Goal: Transaction & Acquisition: Purchase product/service

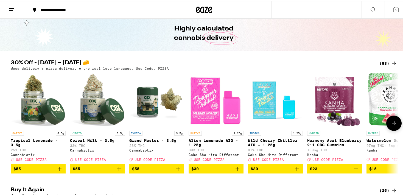
scroll to position [29, 0]
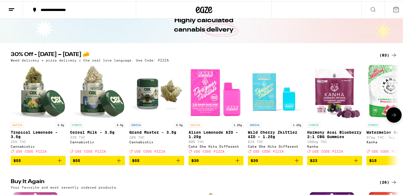
click at [394, 117] on icon at bounding box center [394, 114] width 7 height 7
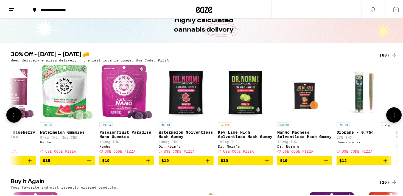
scroll to position [0, 327]
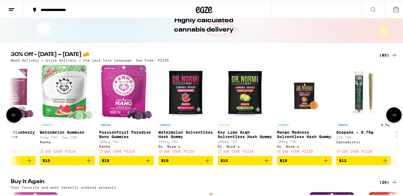
click at [146, 162] on icon "Add to bag" at bounding box center [148, 159] width 7 height 7
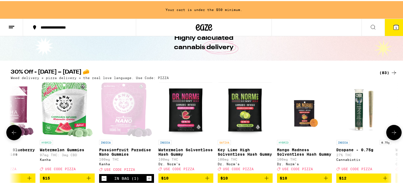
scroll to position [46, 0]
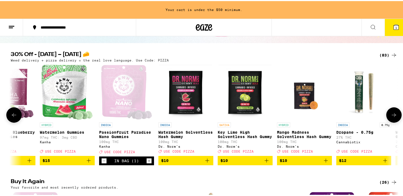
click at [392, 116] on icon at bounding box center [394, 114] width 4 height 4
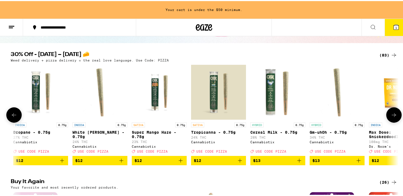
scroll to position [0, 653]
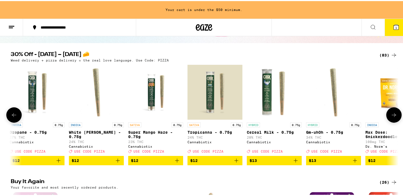
click at [392, 116] on icon at bounding box center [394, 114] width 4 height 4
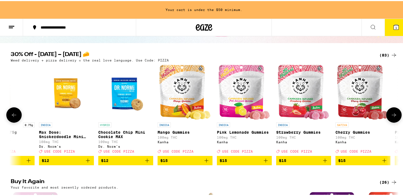
scroll to position [0, 980]
click at [14, 117] on icon at bounding box center [14, 114] width 7 height 7
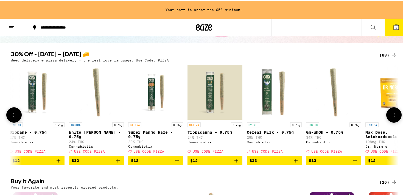
click at [14, 117] on icon at bounding box center [14, 114] width 7 height 7
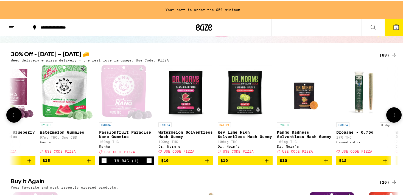
scroll to position [0, 326]
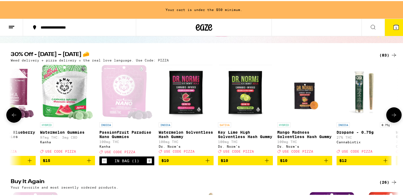
click at [119, 89] on div "Open page for Passionfruit Paradise Nano Gummies from Kanha" at bounding box center [126, 91] width 51 height 55
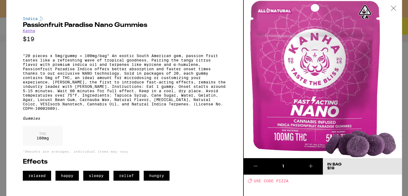
click at [393, 6] on icon at bounding box center [392, 8] width 5 height 5
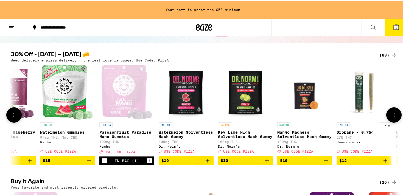
click at [392, 117] on icon at bounding box center [394, 114] width 7 height 7
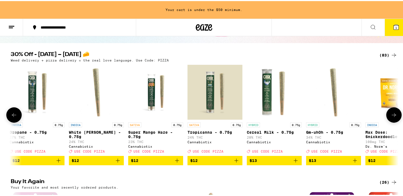
click at [392, 117] on icon at bounding box center [394, 114] width 7 height 7
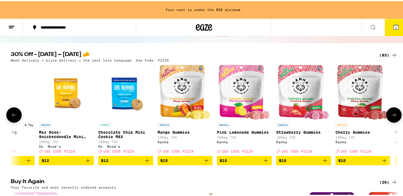
scroll to position [0, 980]
click at [11, 117] on icon at bounding box center [14, 114] width 7 height 7
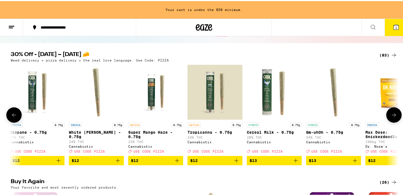
click at [11, 117] on icon at bounding box center [14, 114] width 7 height 7
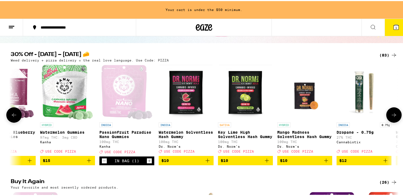
click at [11, 117] on icon at bounding box center [14, 114] width 7 height 7
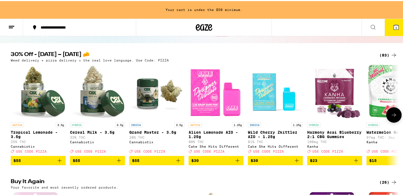
scroll to position [0, 0]
click at [10, 119] on div at bounding box center [13, 113] width 15 height 15
click at [396, 119] on button at bounding box center [393, 113] width 15 height 15
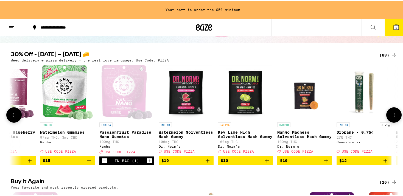
scroll to position [0, 327]
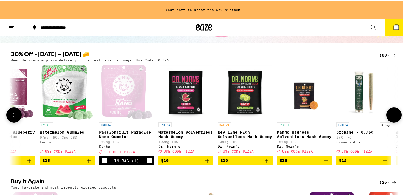
click at [396, 119] on button at bounding box center [393, 113] width 15 height 15
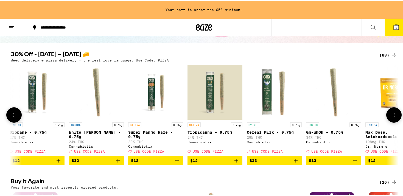
click at [396, 119] on button at bounding box center [393, 113] width 15 height 15
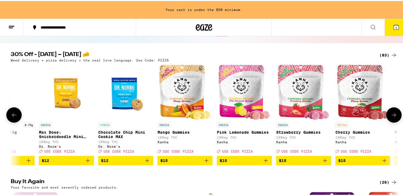
scroll to position [0, 980]
click at [203, 163] on icon "Add to bag" at bounding box center [206, 159] width 7 height 7
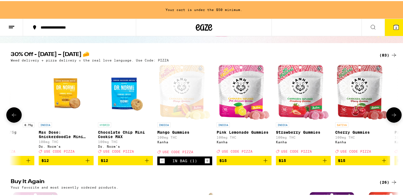
click at [394, 117] on icon at bounding box center [394, 114] width 7 height 7
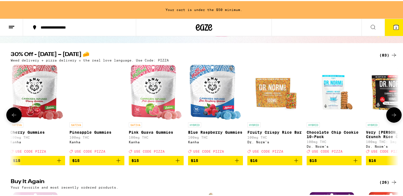
scroll to position [0, 1307]
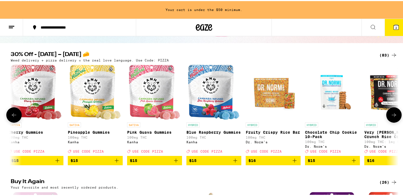
click at [152, 95] on img "Open page for Pink Guava Gummies from Kanha" at bounding box center [154, 91] width 51 height 55
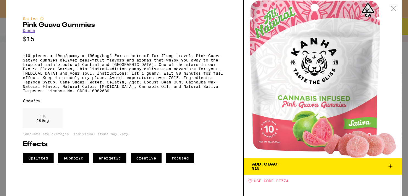
click at [392, 9] on icon at bounding box center [392, 8] width 5 height 5
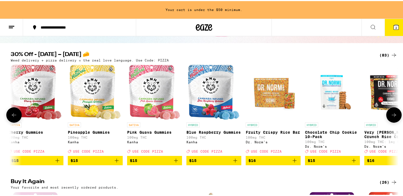
click at [394, 117] on icon at bounding box center [394, 114] width 7 height 7
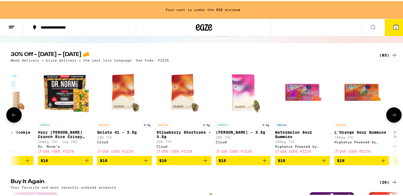
scroll to position [0, 1633]
click at [394, 117] on icon at bounding box center [394, 114] width 7 height 7
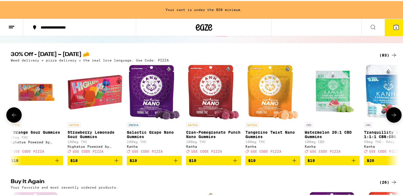
scroll to position [0, 1960]
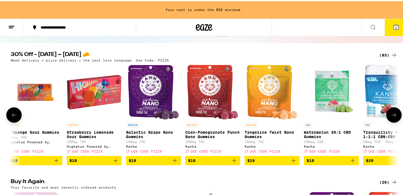
click at [394, 117] on icon at bounding box center [394, 114] width 7 height 7
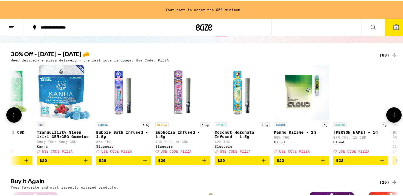
scroll to position [0, 2287]
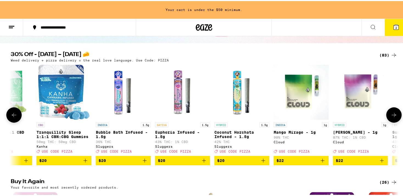
click at [391, 117] on icon at bounding box center [394, 114] width 7 height 7
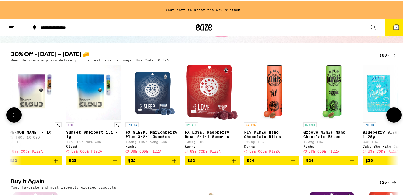
scroll to position [0, 2614]
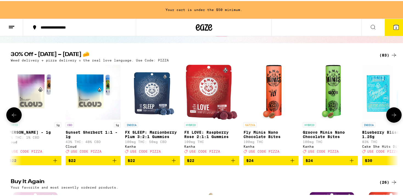
click at [212, 92] on img "Open page for FX LOVE: Raspberry Rose 2:1:1 Gummies from Kanha" at bounding box center [211, 91] width 51 height 55
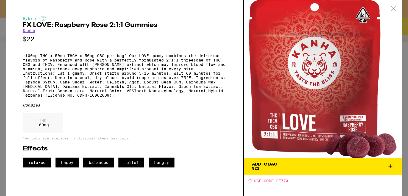
click at [393, 7] on icon at bounding box center [392, 8] width 5 height 5
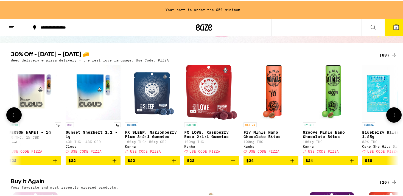
click at [394, 117] on icon at bounding box center [394, 114] width 7 height 7
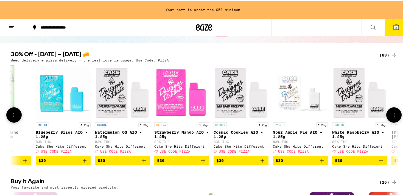
scroll to position [0, 2940]
click at [394, 117] on icon at bounding box center [394, 114] width 7 height 7
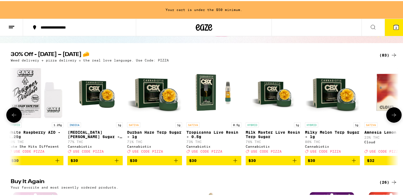
scroll to position [0, 3267]
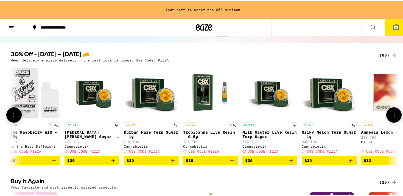
click at [394, 117] on icon at bounding box center [394, 114] width 7 height 7
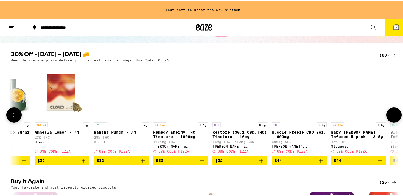
scroll to position [0, 3594]
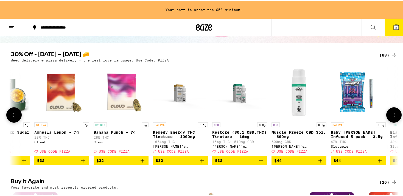
click at [12, 117] on icon at bounding box center [14, 114] width 7 height 7
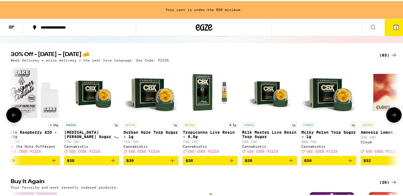
scroll to position [0, 3267]
click at [393, 117] on icon at bounding box center [394, 114] width 7 height 7
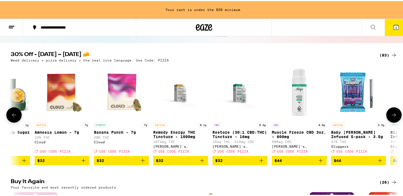
scroll to position [0, 3594]
click at [393, 117] on icon at bounding box center [394, 114] width 7 height 7
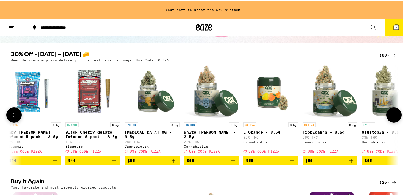
scroll to position [0, 3920]
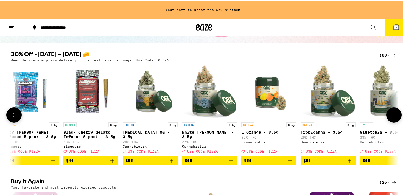
click at [393, 117] on icon at bounding box center [394, 114] width 7 height 7
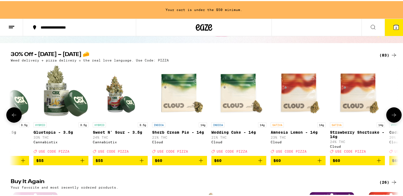
scroll to position [0, 4247]
click at [394, 114] on button at bounding box center [393, 113] width 15 height 15
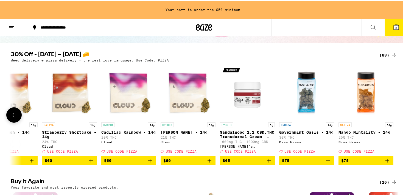
scroll to position [0, 4535]
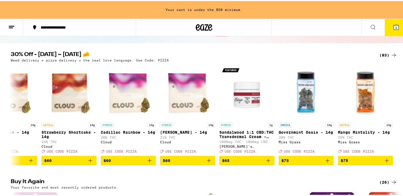
click at [392, 54] on icon at bounding box center [394, 54] width 4 height 4
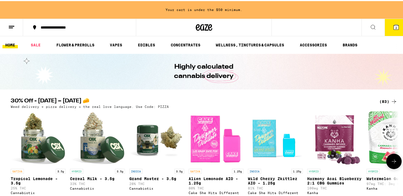
click at [391, 164] on icon at bounding box center [394, 160] width 7 height 7
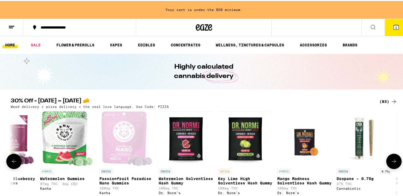
scroll to position [0, 327]
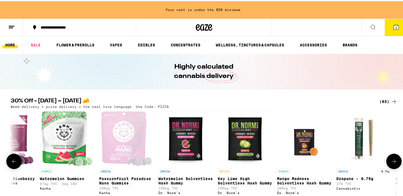
click at [391, 164] on icon at bounding box center [394, 160] width 7 height 7
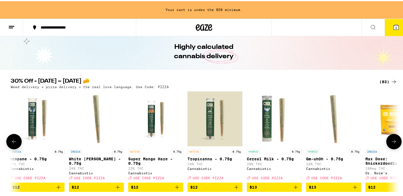
scroll to position [29, 0]
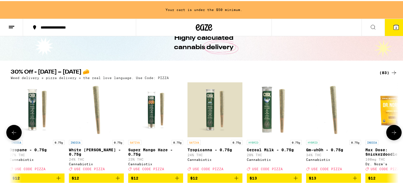
click at [392, 135] on icon at bounding box center [394, 131] width 7 height 7
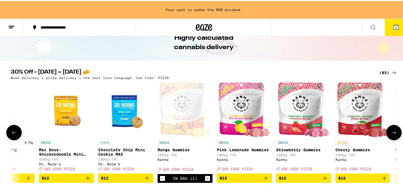
scroll to position [0, 980]
click at [392, 135] on icon at bounding box center [394, 131] width 7 height 7
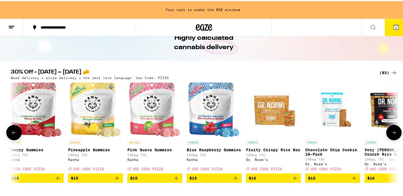
scroll to position [0, 1307]
click at [391, 135] on icon at bounding box center [394, 131] width 7 height 7
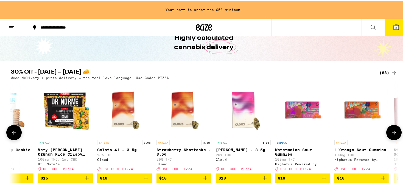
scroll to position [0, 1633]
click at [391, 135] on icon at bounding box center [394, 131] width 7 height 7
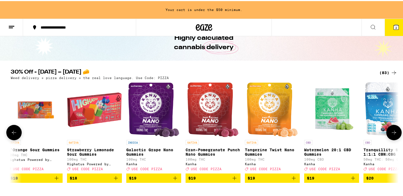
scroll to position [0, 1960]
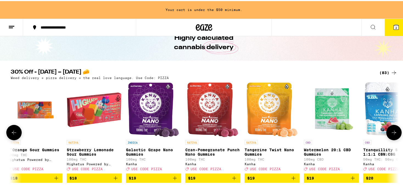
click at [390, 139] on button at bounding box center [393, 131] width 15 height 15
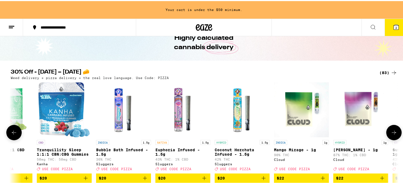
scroll to position [0, 2287]
click at [390, 139] on button at bounding box center [393, 131] width 15 height 15
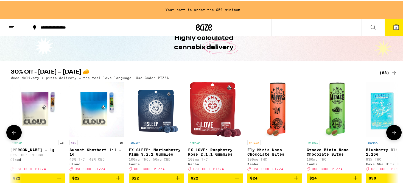
scroll to position [0, 2614]
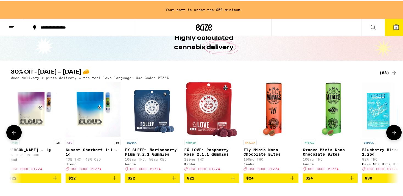
click at [390, 139] on button at bounding box center [393, 131] width 15 height 15
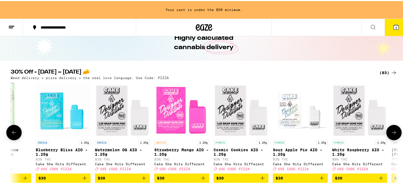
click at [390, 139] on button at bounding box center [393, 131] width 15 height 15
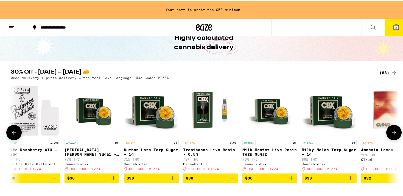
click at [390, 139] on button at bounding box center [393, 131] width 15 height 15
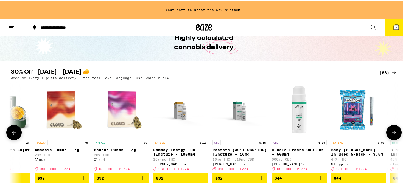
scroll to position [0, 3594]
click at [391, 139] on button at bounding box center [393, 131] width 15 height 15
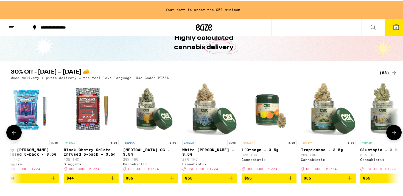
scroll to position [0, 3920]
click at [391, 139] on button at bounding box center [393, 131] width 15 height 15
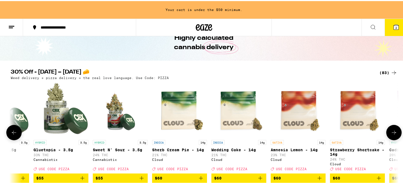
scroll to position [0, 4247]
click at [393, 133] on icon at bounding box center [394, 132] width 4 height 4
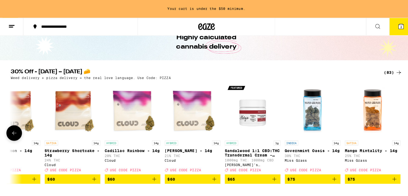
scroll to position [0, 4535]
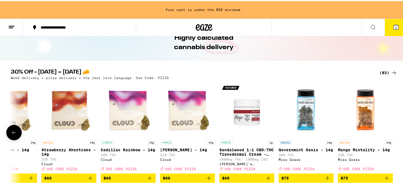
click at [306, 119] on img "Open page for Governmint Oasis - 14g from Miss Grass" at bounding box center [306, 108] width 55 height 55
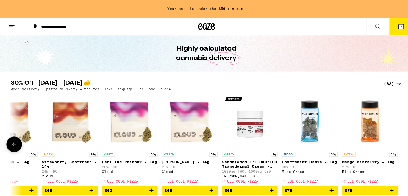
scroll to position [29, 0]
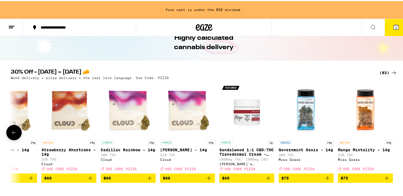
click at [123, 120] on img "Open page for Cadillac Rainbow - 14g from Cloud" at bounding box center [128, 108] width 55 height 55
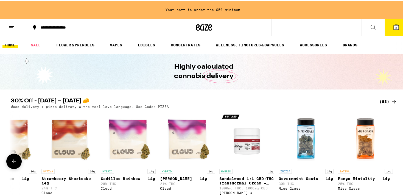
click at [181, 138] on img "Open page for Runtz - 14g from Cloud" at bounding box center [187, 137] width 55 height 55
click at [14, 164] on icon at bounding box center [14, 160] width 7 height 7
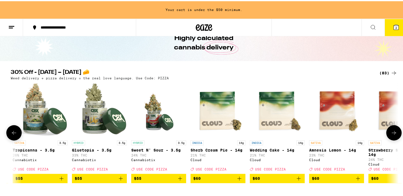
scroll to position [29, 0]
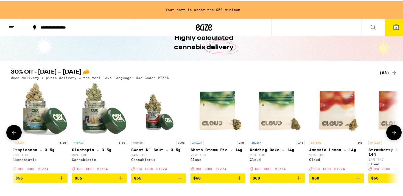
click at [276, 180] on span "$60" at bounding box center [277, 177] width 49 height 7
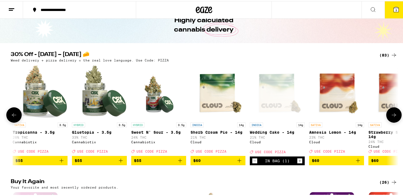
scroll to position [11, 0]
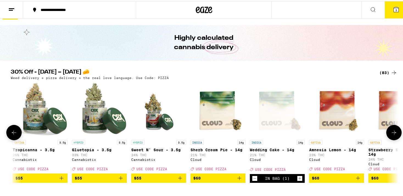
click at [392, 135] on icon at bounding box center [394, 131] width 7 height 7
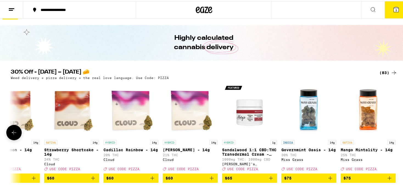
scroll to position [0, 4535]
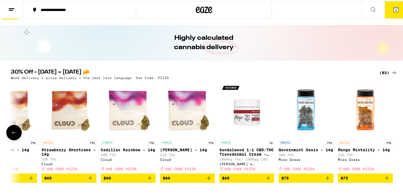
click at [11, 135] on icon at bounding box center [14, 131] width 7 height 7
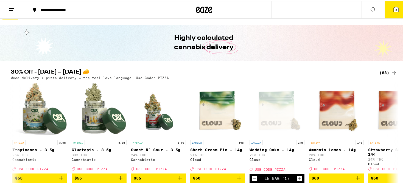
scroll to position [0, 4208]
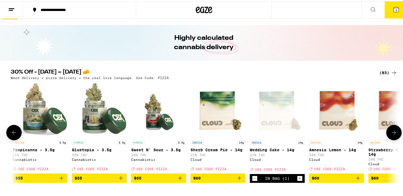
click at [392, 135] on icon at bounding box center [394, 131] width 7 height 7
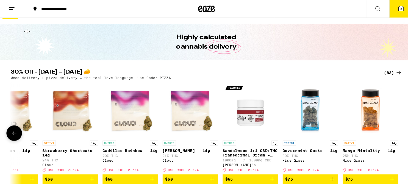
scroll to position [0, 4535]
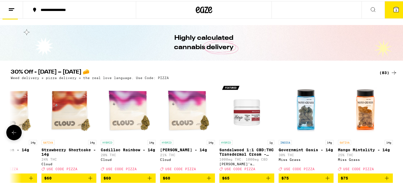
click at [73, 113] on img "Open page for Strawberry Shortcake - 14g from Cloud" at bounding box center [68, 108] width 55 height 55
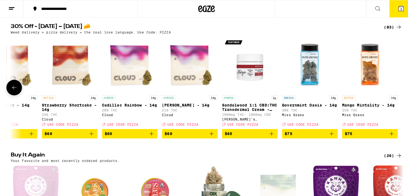
scroll to position [58, 0]
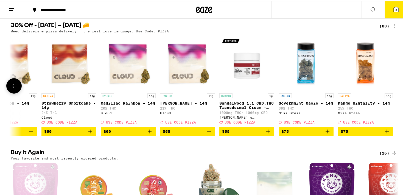
click at [119, 78] on img "Open page for Cadillac Rainbow - 14g from Cloud" at bounding box center [128, 62] width 55 height 55
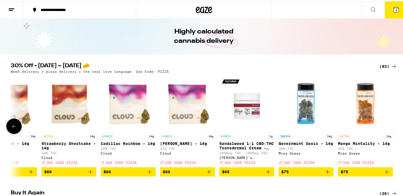
scroll to position [29, 0]
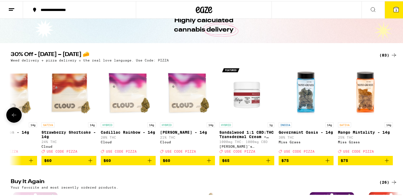
click at [16, 119] on button at bounding box center [13, 113] width 15 height 15
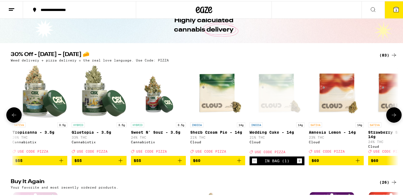
scroll to position [0, 4208]
click at [394, 117] on icon at bounding box center [394, 114] width 7 height 7
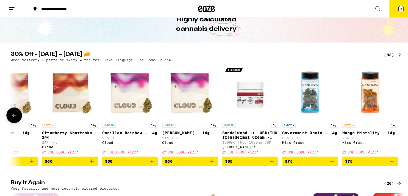
scroll to position [0, 4535]
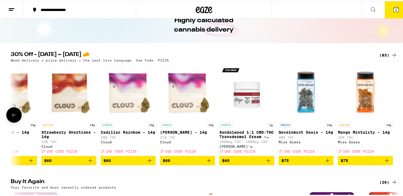
click at [75, 100] on img "Open page for Strawberry Shortcake - 14g from Cloud" at bounding box center [68, 91] width 55 height 55
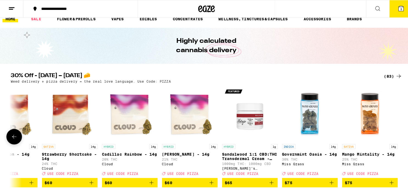
scroll to position [29, 0]
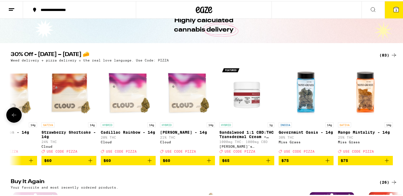
click at [123, 106] on img "Open page for Cadillac Rainbow - 14g from Cloud" at bounding box center [128, 91] width 55 height 55
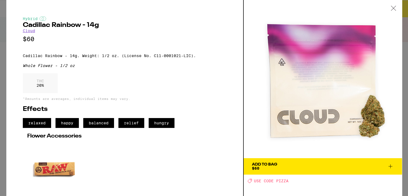
click at [287, 167] on span "Add To Bag $60" at bounding box center [323, 167] width 142 height 8
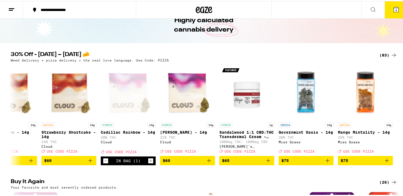
click at [395, 9] on span "4" at bounding box center [396, 8] width 2 height 3
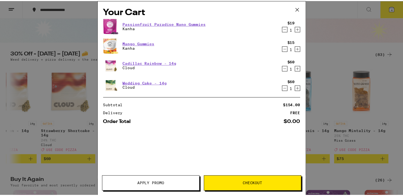
scroll to position [0, 4535]
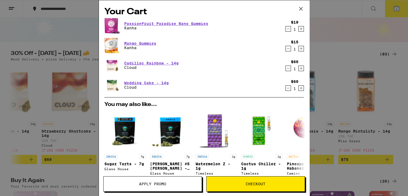
click at [161, 185] on span "Apply Promo" at bounding box center [152, 184] width 27 height 4
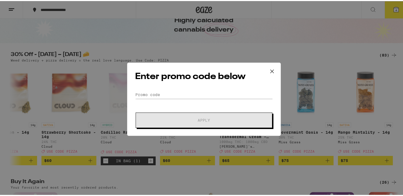
scroll to position [0, 4535]
click at [160, 93] on input "Promo Code" at bounding box center [204, 93] width 138 height 8
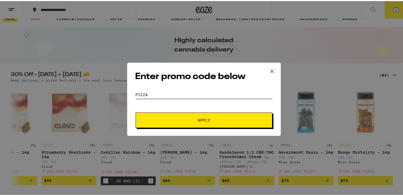
scroll to position [0, 0]
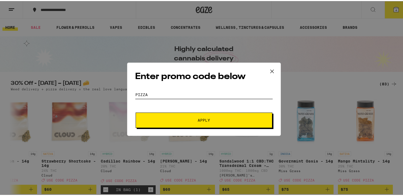
type input "pizza"
click at [200, 121] on button "Apply" at bounding box center [204, 118] width 137 height 15
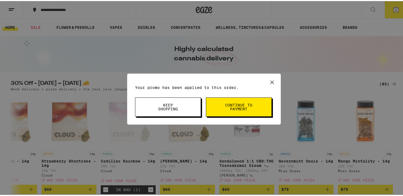
scroll to position [0, 4535]
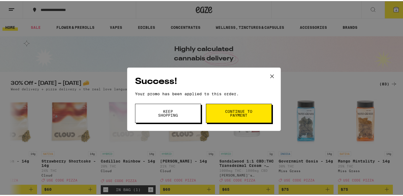
click at [214, 118] on button "Continue to payment" at bounding box center [239, 112] width 66 height 19
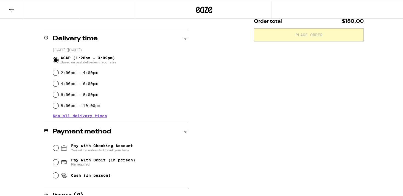
scroll to position [8, 0]
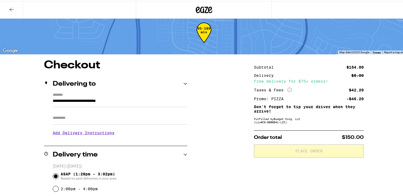
click at [11, 6] on icon at bounding box center [11, 8] width 7 height 7
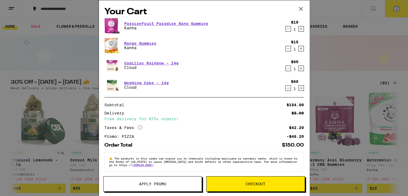
click at [300, 7] on icon at bounding box center [300, 9] width 8 height 8
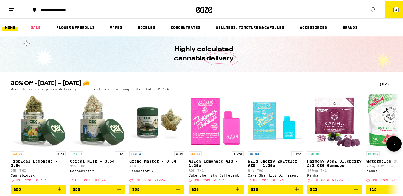
click at [392, 146] on icon at bounding box center [394, 142] width 7 height 7
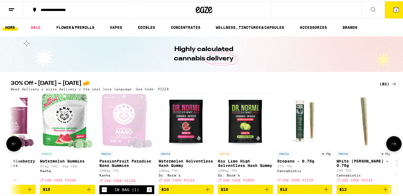
scroll to position [0, 327]
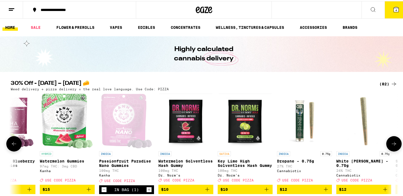
click at [392, 146] on icon at bounding box center [394, 142] width 7 height 7
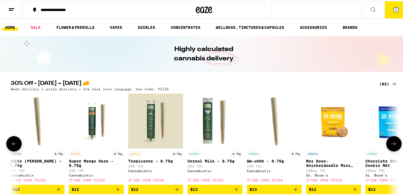
click at [392, 146] on icon at bounding box center [394, 142] width 7 height 7
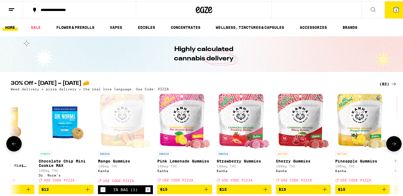
click at [392, 146] on icon at bounding box center [394, 142] width 7 height 7
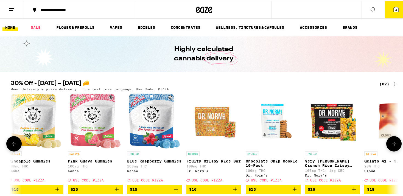
click at [392, 146] on icon at bounding box center [394, 142] width 7 height 7
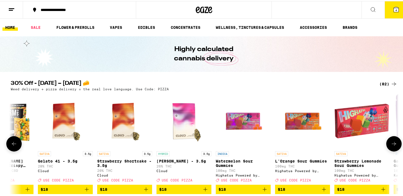
scroll to position [0, 1633]
click at [392, 146] on icon at bounding box center [394, 142] width 7 height 7
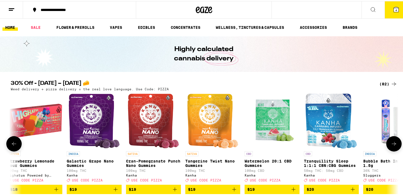
click at [392, 146] on icon at bounding box center [394, 142] width 7 height 7
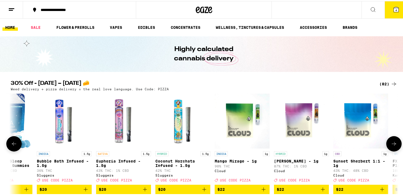
scroll to position [0, 2287]
click at [392, 146] on icon at bounding box center [394, 142] width 7 height 7
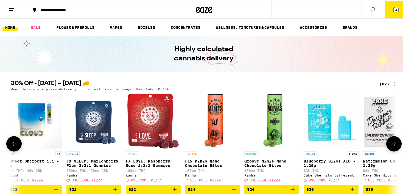
scroll to position [0, 2614]
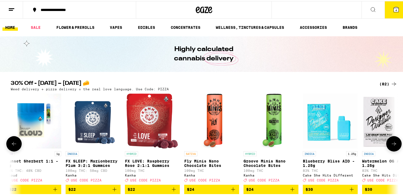
click at [392, 146] on icon at bounding box center [394, 142] width 7 height 7
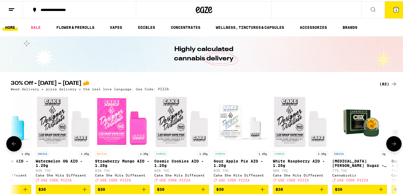
scroll to position [0, 2940]
click at [392, 146] on icon at bounding box center [394, 142] width 7 height 7
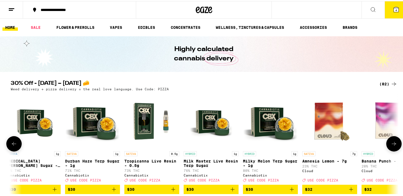
scroll to position [0, 3267]
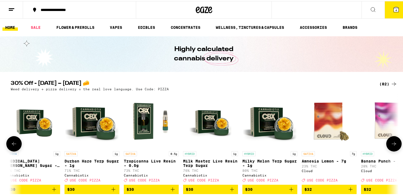
click at [393, 146] on icon at bounding box center [394, 142] width 7 height 7
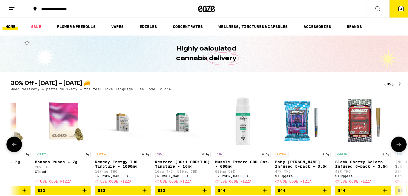
scroll to position [0, 3594]
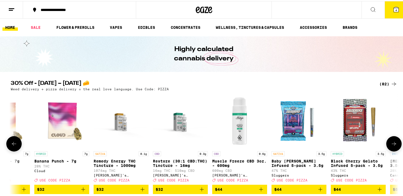
click at [63, 124] on img "Open page for Banana Punch - 7g from Cloud" at bounding box center [61, 120] width 55 height 55
click at [11, 146] on icon at bounding box center [14, 142] width 7 height 7
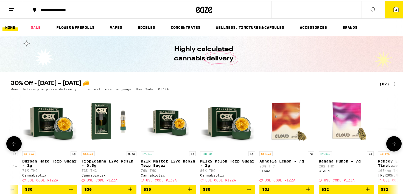
scroll to position [0, 3267]
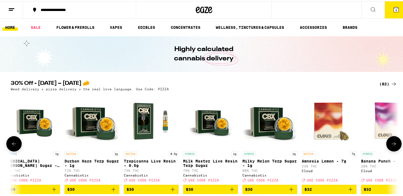
click at [391, 146] on icon at bounding box center [394, 142] width 7 height 7
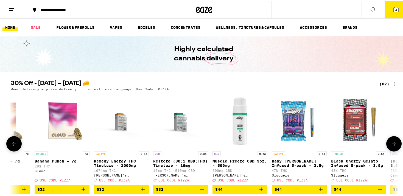
scroll to position [0, 3594]
click at [391, 146] on icon at bounding box center [394, 142] width 7 height 7
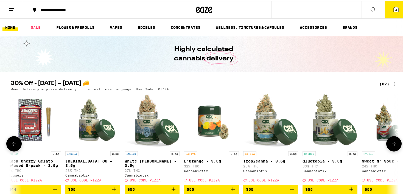
scroll to position [0, 3920]
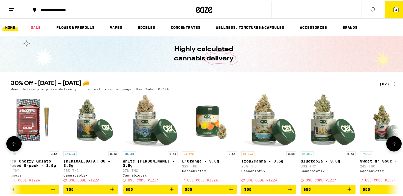
click at [391, 146] on icon at bounding box center [394, 142] width 7 height 7
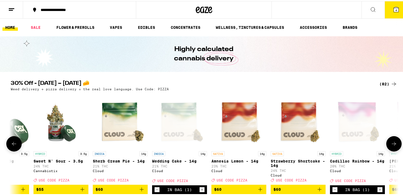
scroll to position [0, 4247]
click at [7, 145] on button at bounding box center [13, 142] width 15 height 15
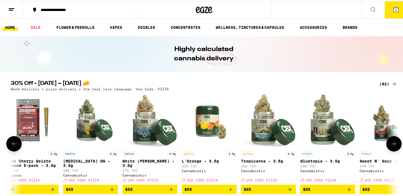
scroll to position [0, 3920]
click at [393, 146] on icon at bounding box center [394, 142] width 7 height 7
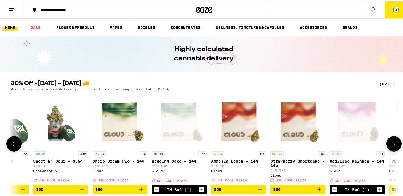
click at [393, 146] on icon at bounding box center [394, 142] width 7 height 7
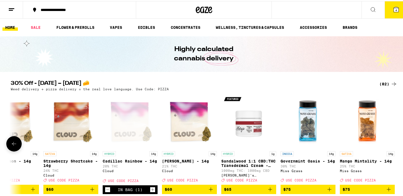
scroll to position [0, 4476]
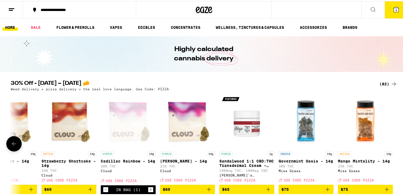
click at [393, 147] on div at bounding box center [393, 142] width 15 height 15
click at [11, 146] on icon at bounding box center [14, 142] width 7 height 7
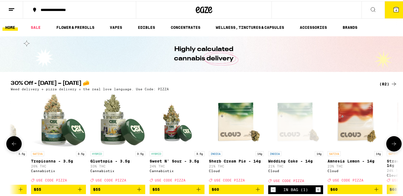
click at [11, 146] on icon at bounding box center [14, 142] width 7 height 7
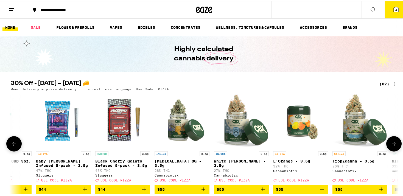
click at [11, 146] on icon at bounding box center [14, 142] width 7 height 7
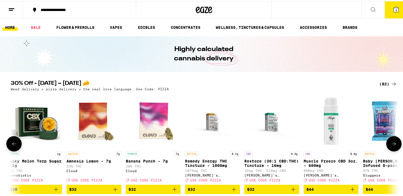
scroll to position [29, 0]
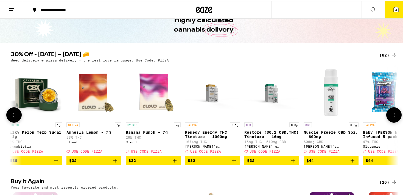
click at [392, 117] on icon at bounding box center [394, 114] width 7 height 7
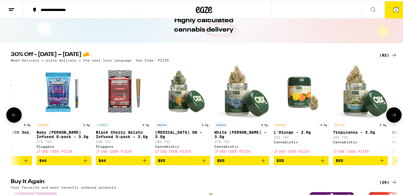
scroll to position [0, 3829]
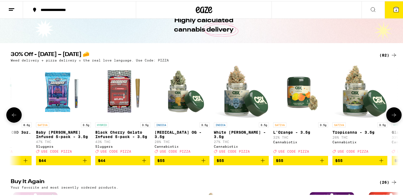
click at [392, 117] on icon at bounding box center [394, 114] width 7 height 7
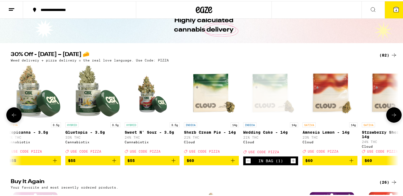
scroll to position [0, 4156]
click at [392, 117] on icon at bounding box center [394, 114] width 7 height 7
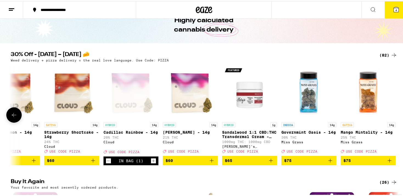
scroll to position [0, 4476]
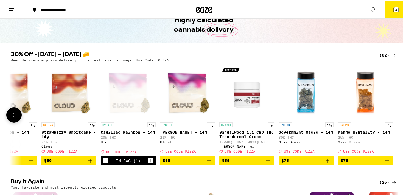
click at [11, 117] on icon at bounding box center [14, 114] width 7 height 7
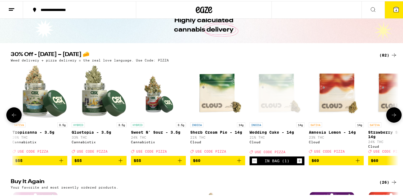
scroll to position [0, 4149]
click at [278, 102] on div "Open page for Wedding Cake - 14g from Cloud" at bounding box center [277, 91] width 55 height 55
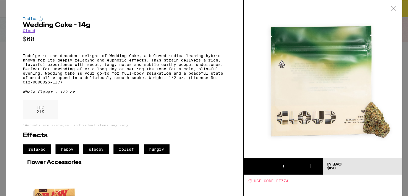
click at [256, 166] on icon at bounding box center [255, 166] width 7 height 7
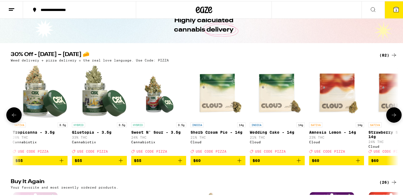
click at [12, 117] on icon at bounding box center [14, 114] width 7 height 7
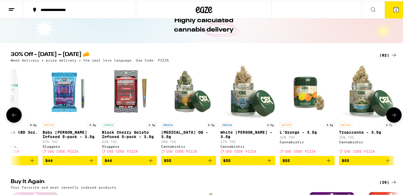
click at [12, 117] on icon at bounding box center [14, 114] width 7 height 7
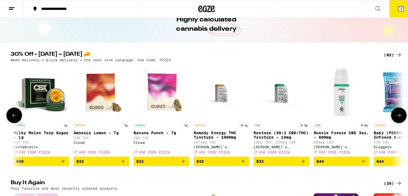
scroll to position [0, 3496]
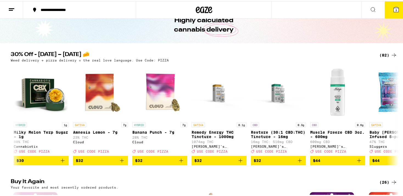
click at [395, 10] on span "3" at bounding box center [396, 8] width 2 height 3
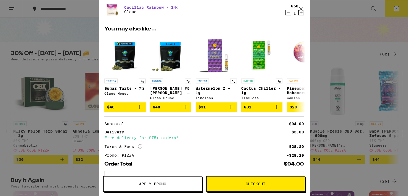
scroll to position [26, 0]
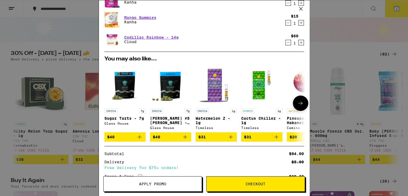
click at [216, 94] on img "Open page for Watermelon Z - 1g from Timeless" at bounding box center [215, 85] width 41 height 41
click at [263, 84] on img "Open page for Cactus Chiller - 1g from Timeless" at bounding box center [261, 85] width 41 height 41
click at [215, 94] on img "Open page for Watermelon Z - 1g from Timeless" at bounding box center [215, 85] width 41 height 41
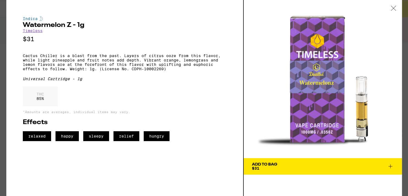
click at [267, 166] on div "Add To Bag" at bounding box center [264, 165] width 25 height 4
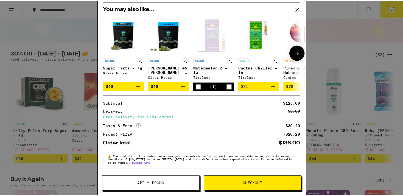
scroll to position [103, 0]
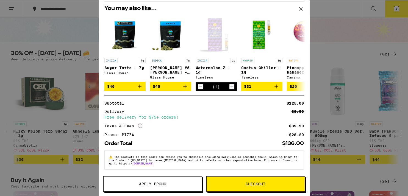
click at [147, 184] on span "Apply Promo" at bounding box center [152, 184] width 27 height 4
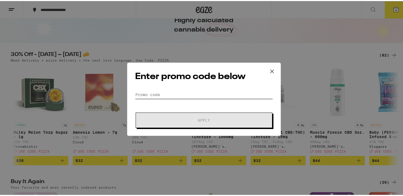
click at [144, 90] on input "Promo Code" at bounding box center [204, 93] width 138 height 8
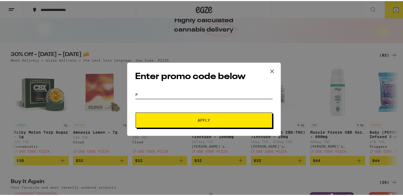
scroll to position [0, 3496]
type input "pizza"
click at [136, 111] on button "Apply" at bounding box center [204, 118] width 137 height 15
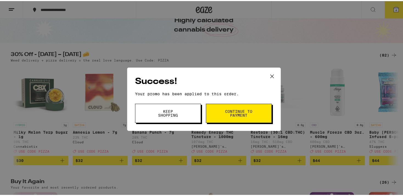
click at [164, 117] on button "Keep Shopping" at bounding box center [168, 112] width 66 height 19
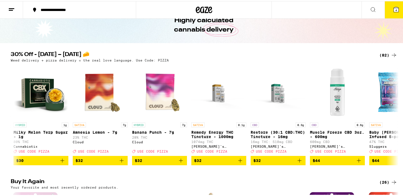
scroll to position [0, 3496]
click at [394, 10] on icon at bounding box center [396, 8] width 5 height 5
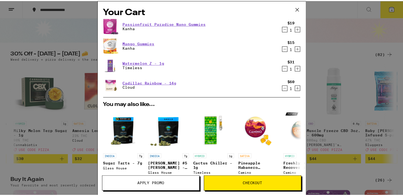
scroll to position [0, 3496]
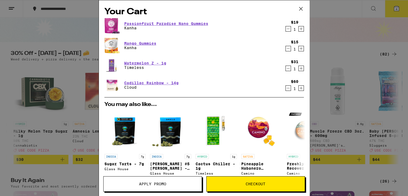
click at [299, 9] on icon at bounding box center [300, 9] width 8 height 8
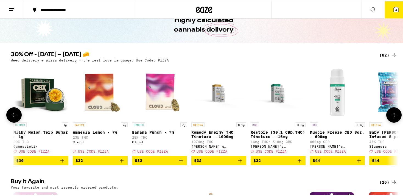
click at [178, 163] on icon "Add to bag" at bounding box center [181, 159] width 7 height 7
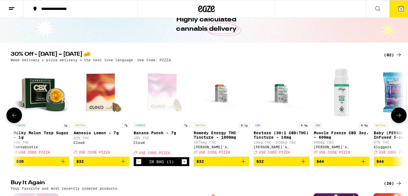
scroll to position [0, 3496]
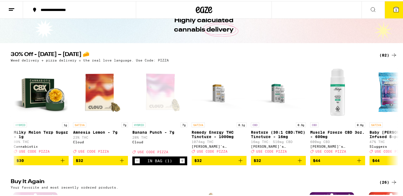
click at [394, 7] on icon at bounding box center [396, 8] width 5 height 5
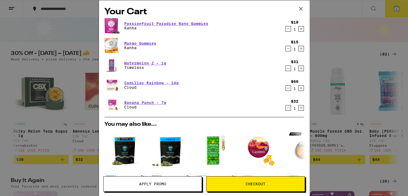
click at [286, 29] on icon "Decrement" at bounding box center [287, 29] width 3 height 0
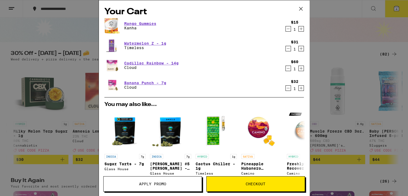
click at [300, 7] on icon at bounding box center [300, 9] width 8 height 8
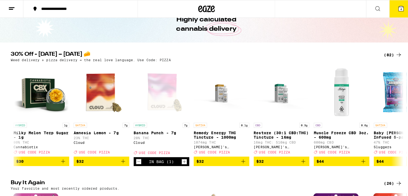
scroll to position [0, 3496]
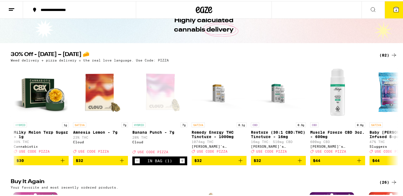
click at [394, 9] on icon at bounding box center [396, 8] width 5 height 5
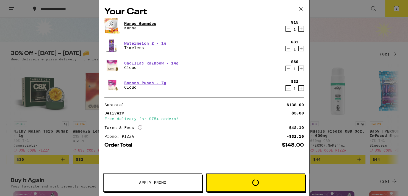
click at [136, 29] on p "Kanha" at bounding box center [140, 28] width 32 height 4
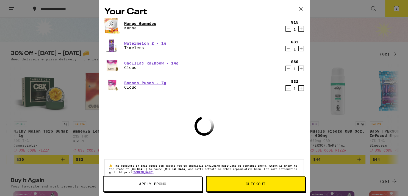
scroll to position [0, 3496]
click at [135, 24] on link "Mango Gummies" at bounding box center [140, 23] width 32 height 4
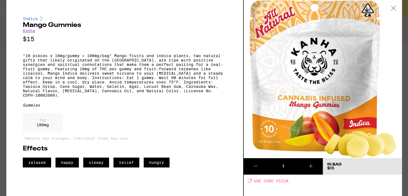
click at [393, 9] on icon at bounding box center [393, 8] width 5 height 5
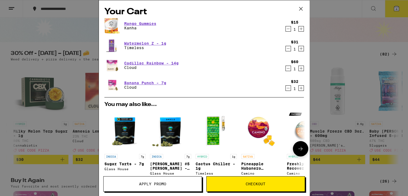
click at [214, 135] on img "Open page for Cactus Chiller - 1g from Timeless" at bounding box center [215, 130] width 41 height 41
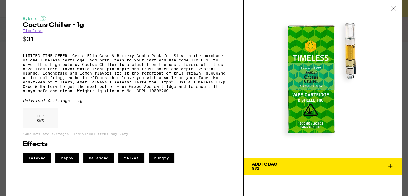
click at [374, 165] on span "Add To Bag $31" at bounding box center [323, 167] width 142 height 8
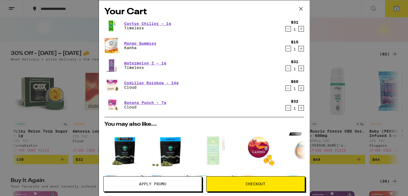
click at [286, 49] on icon "Decrement" at bounding box center [288, 48] width 5 height 7
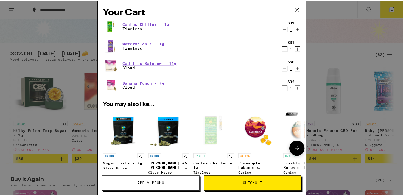
scroll to position [103, 0]
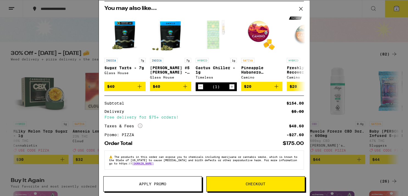
click at [174, 183] on span "Apply Promo" at bounding box center [152, 184] width 98 height 4
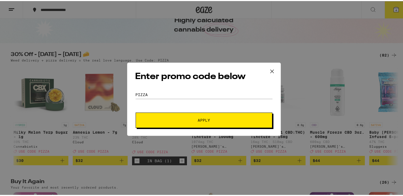
click at [198, 119] on span "Apply" at bounding box center [204, 119] width 12 height 4
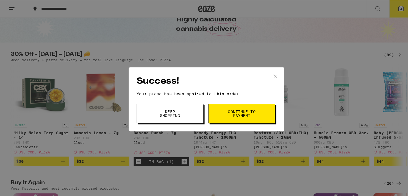
scroll to position [0, 3496]
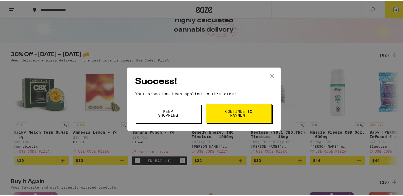
click at [269, 75] on icon at bounding box center [272, 75] width 8 height 8
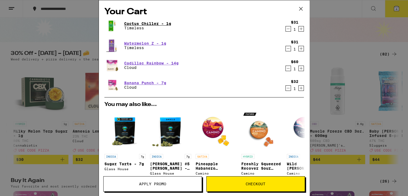
click at [135, 23] on link "Cactus Chiller - 1g" at bounding box center [147, 23] width 47 height 4
click at [146, 41] on link "Watermelon Z - 1g" at bounding box center [145, 43] width 42 height 4
click at [301, 9] on icon at bounding box center [300, 8] width 3 height 3
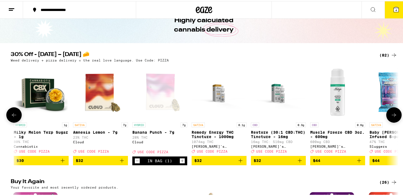
click at [392, 117] on icon at bounding box center [394, 114] width 7 height 7
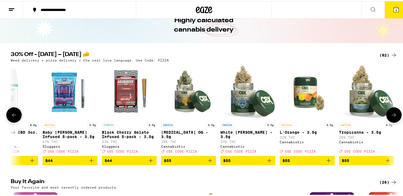
click at [392, 117] on icon at bounding box center [394, 114] width 7 height 7
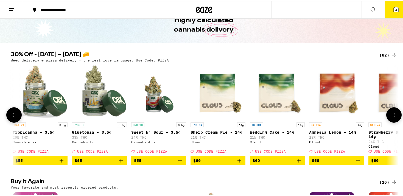
scroll to position [0, 4149]
click at [392, 117] on icon at bounding box center [394, 114] width 7 height 7
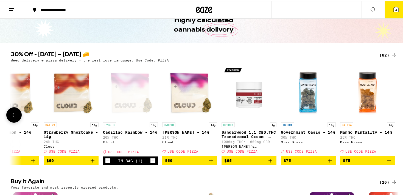
scroll to position [0, 4476]
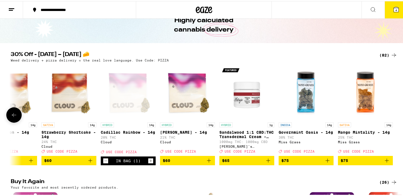
click at [12, 117] on icon at bounding box center [14, 114] width 7 height 7
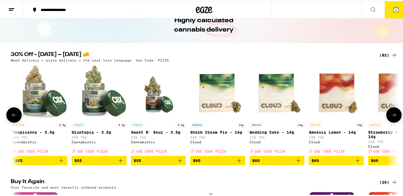
scroll to position [0, 4149]
click at [12, 117] on icon at bounding box center [14, 114] width 7 height 7
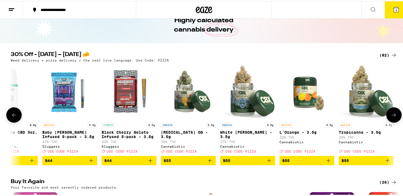
scroll to position [0, 3823]
click at [12, 117] on icon at bounding box center [14, 114] width 7 height 7
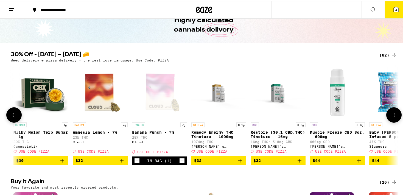
scroll to position [0, 3496]
click at [12, 117] on icon at bounding box center [14, 114] width 7 height 7
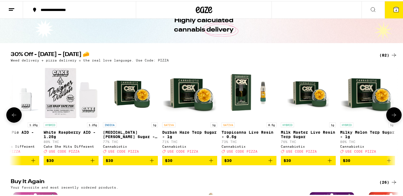
click at [12, 117] on icon at bounding box center [14, 114] width 7 height 7
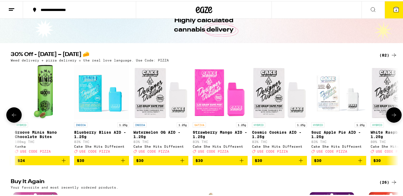
click at [12, 117] on icon at bounding box center [14, 114] width 7 height 7
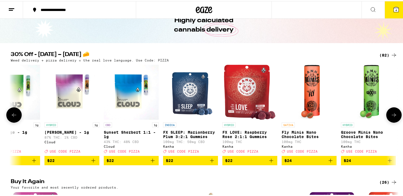
scroll to position [0, 2516]
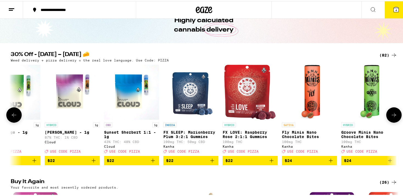
click at [391, 117] on icon at bounding box center [394, 114] width 7 height 7
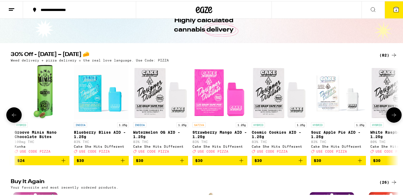
click at [391, 117] on icon at bounding box center [394, 114] width 7 height 7
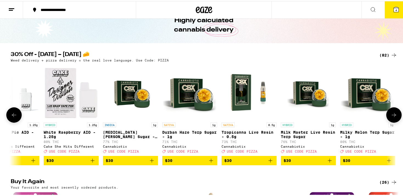
click at [391, 117] on icon at bounding box center [394, 114] width 7 height 7
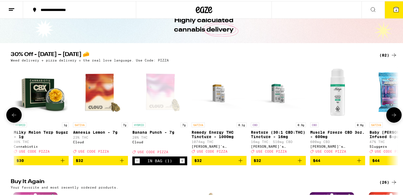
scroll to position [0, 3496]
click at [396, 121] on button at bounding box center [393, 113] width 15 height 15
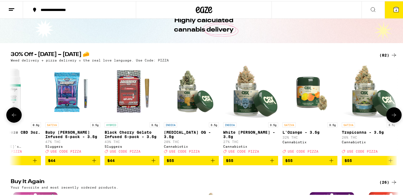
scroll to position [0, 3823]
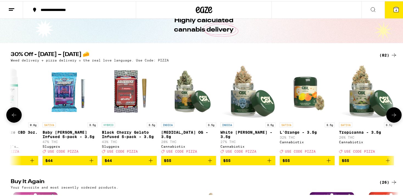
click at [396, 121] on button at bounding box center [393, 113] width 15 height 15
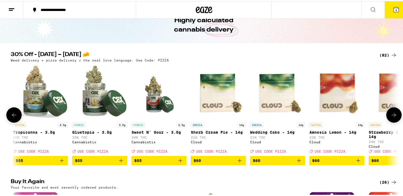
scroll to position [0, 4149]
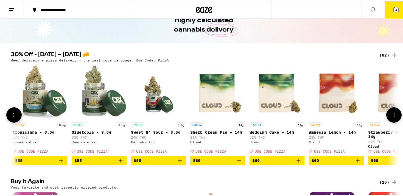
click at [396, 121] on button at bounding box center [393, 113] width 15 height 15
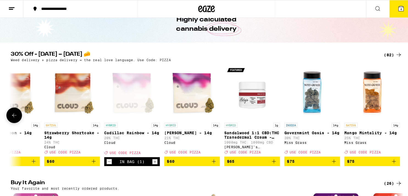
scroll to position [0, 4476]
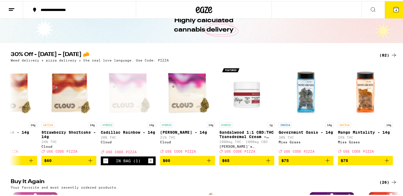
click at [396, 9] on button "4" at bounding box center [396, 8] width 23 height 17
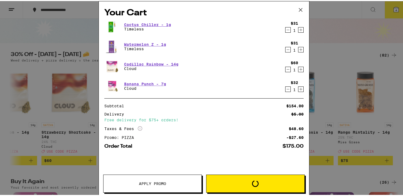
scroll to position [0, 4476]
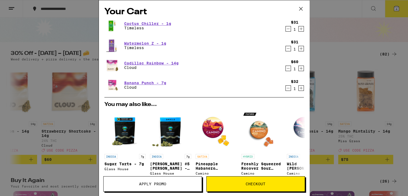
click at [301, 7] on icon at bounding box center [300, 9] width 8 height 8
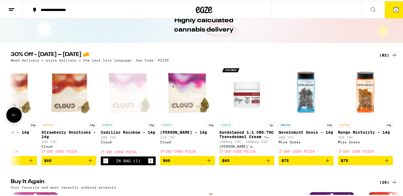
click at [11, 117] on icon at bounding box center [14, 114] width 7 height 7
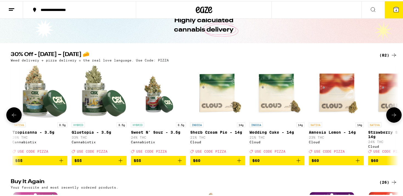
scroll to position [0, 4149]
click at [11, 117] on icon at bounding box center [14, 114] width 7 height 7
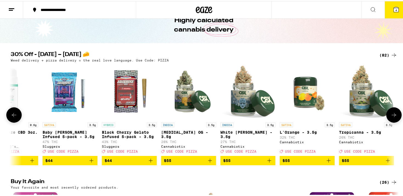
click at [11, 117] on icon at bounding box center [14, 114] width 7 height 7
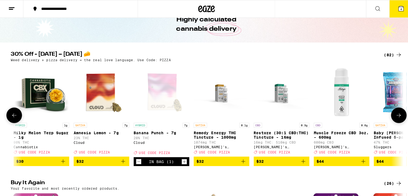
scroll to position [0, 3496]
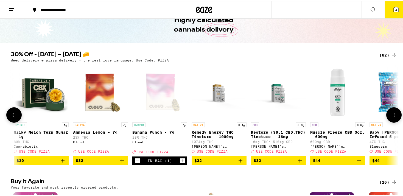
click at [101, 92] on img "Open page for Amnesia Lemon - 7g from Cloud" at bounding box center [100, 91] width 55 height 55
click at [395, 9] on span "4" at bounding box center [396, 8] width 2 height 3
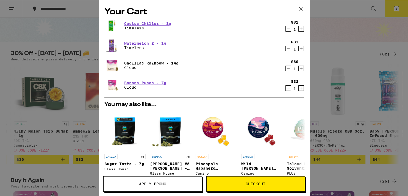
scroll to position [0, 3496]
click at [152, 63] on link "Cadillac Rainbow - 14g" at bounding box center [151, 63] width 54 height 4
click at [286, 88] on icon "Decrement" at bounding box center [288, 88] width 5 height 7
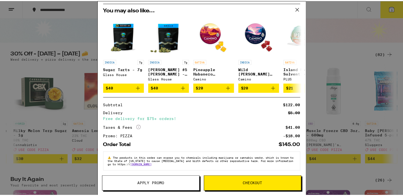
scroll to position [75, 0]
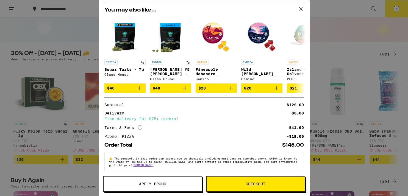
click at [174, 182] on button "Apply Promo" at bounding box center [152, 183] width 99 height 15
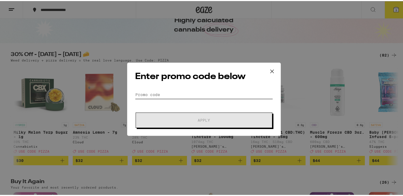
scroll to position [0, 3496]
click at [150, 95] on input "Promo Code" at bounding box center [204, 93] width 138 height 8
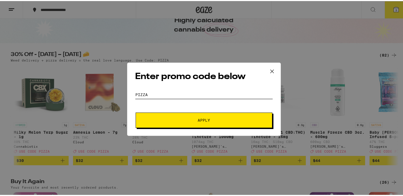
type input "pizza"
click at [136, 111] on button "Apply" at bounding box center [204, 118] width 137 height 15
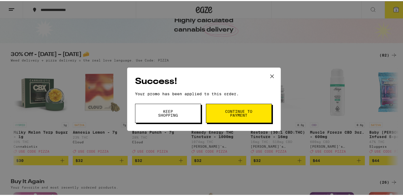
click at [173, 117] on button "Keep Shopping" at bounding box center [168, 112] width 66 height 19
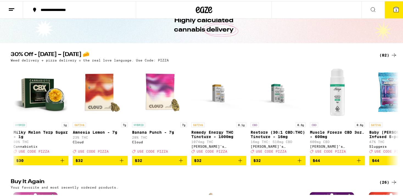
scroll to position [0, 3496]
click at [395, 10] on span "3" at bounding box center [396, 8] width 2 height 3
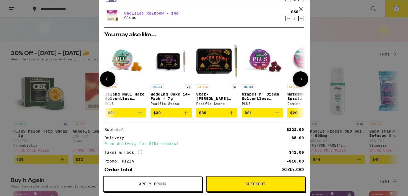
scroll to position [0, 179]
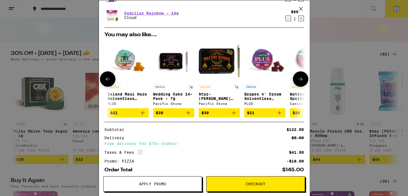
click at [104, 82] on button at bounding box center [107, 78] width 15 height 15
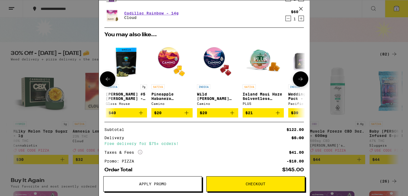
click at [104, 82] on button at bounding box center [107, 78] width 15 height 15
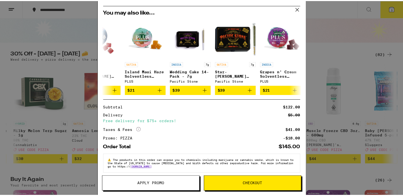
scroll to position [0, 0]
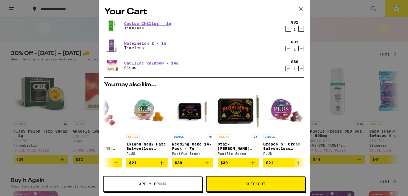
click at [286, 29] on icon "Decrement" at bounding box center [288, 29] width 5 height 7
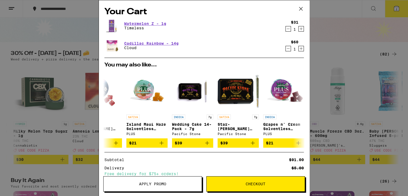
click at [165, 184] on span "Apply Promo" at bounding box center [152, 184] width 27 height 4
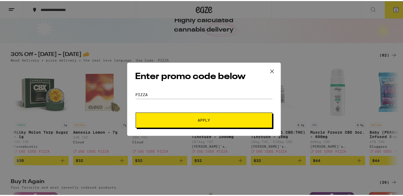
click at [186, 116] on button "Apply" at bounding box center [204, 118] width 137 height 15
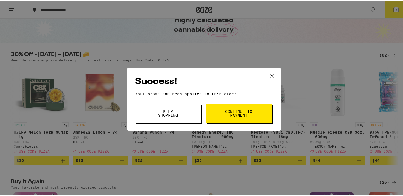
click at [172, 116] on span "Keep Shopping" at bounding box center [168, 112] width 28 height 8
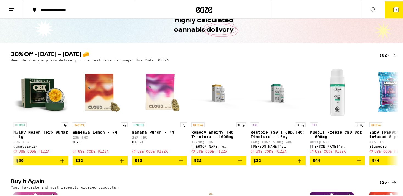
scroll to position [0, 3496]
click at [392, 12] on button "2" at bounding box center [396, 8] width 23 height 17
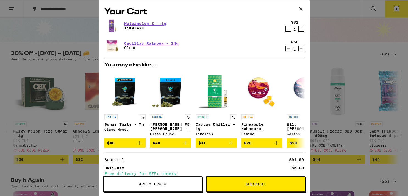
click at [299, 7] on icon at bounding box center [300, 9] width 8 height 8
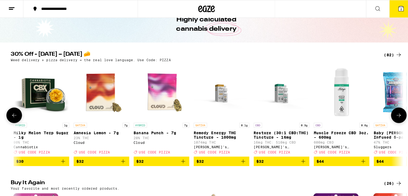
scroll to position [0, 3496]
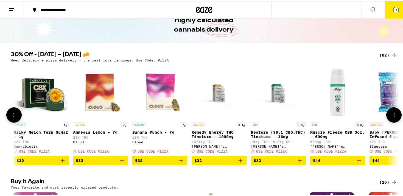
click at [158, 132] on p "Banana Punch - 7g" at bounding box center [159, 131] width 55 height 4
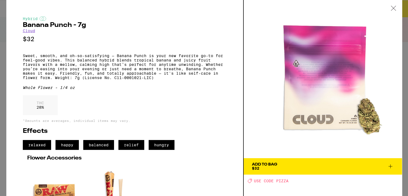
click at [273, 168] on div "Add To Bag $32" at bounding box center [264, 167] width 25 height 8
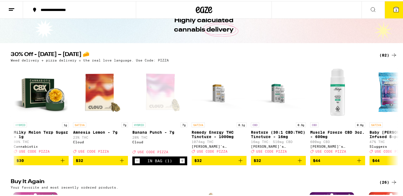
click at [394, 5] on icon at bounding box center [396, 8] width 7 height 7
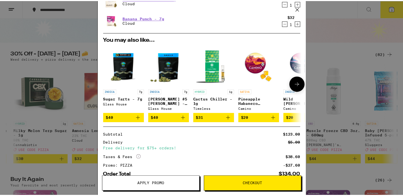
scroll to position [84, 0]
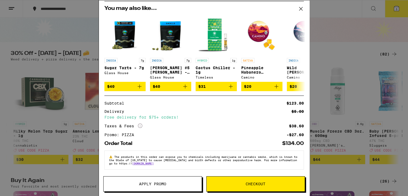
click at [170, 188] on button "Apply Promo" at bounding box center [152, 183] width 99 height 15
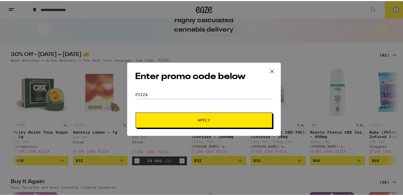
scroll to position [0, 3496]
click at [164, 119] on span "Apply" at bounding box center [204, 119] width 99 height 4
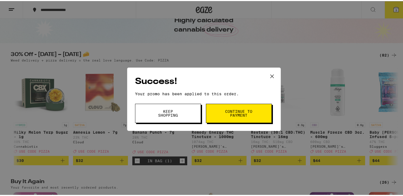
scroll to position [0, 3496]
click at [236, 113] on span "Continue to payment" at bounding box center [239, 112] width 28 height 8
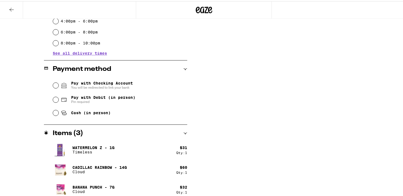
scroll to position [191, 0]
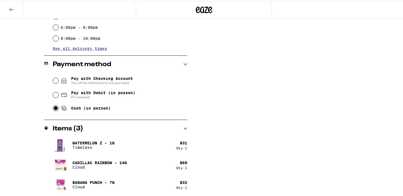
click at [55, 108] on input "Cash (in person)" at bounding box center [55, 106] width 5 height 5
radio input "true"
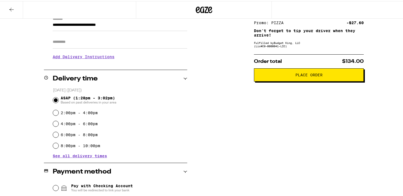
scroll to position [85, 0]
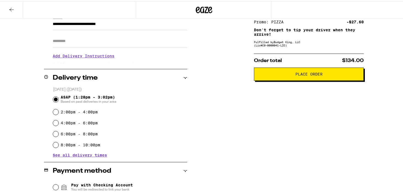
click at [318, 75] on span "Place Order" at bounding box center [308, 73] width 27 height 4
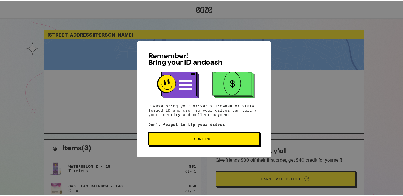
click at [200, 141] on button "Continue" at bounding box center [203, 137] width 111 height 13
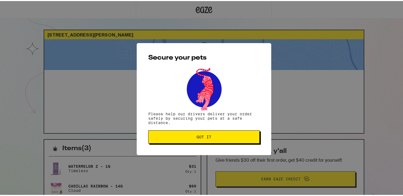
click at [201, 137] on span "Got it" at bounding box center [204, 136] width 15 height 4
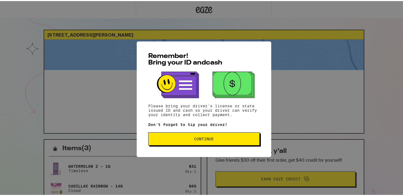
click at [235, 137] on span "Continue" at bounding box center [204, 138] width 102 height 4
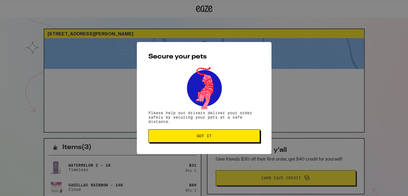
click at [235, 137] on span "Got it" at bounding box center [204, 136] width 102 height 4
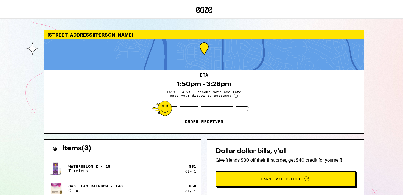
scroll to position [103, 0]
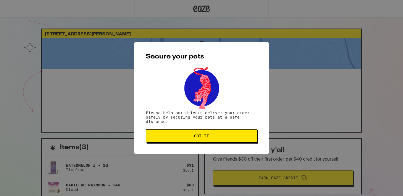
click at [200, 141] on button "Got it" at bounding box center [201, 135] width 111 height 13
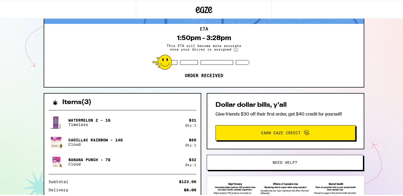
scroll to position [45, 0]
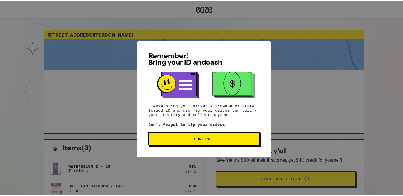
click at [169, 137] on button "Continue" at bounding box center [203, 137] width 111 height 13
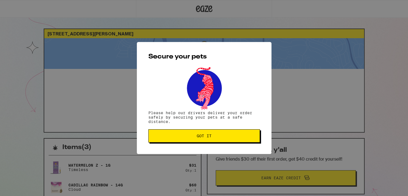
click at [169, 137] on span "Got it" at bounding box center [204, 136] width 102 height 4
click at [180, 138] on span "Got it" at bounding box center [204, 136] width 102 height 4
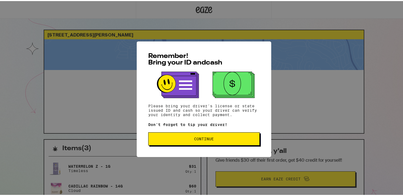
click at [214, 142] on button "Continue" at bounding box center [203, 137] width 111 height 13
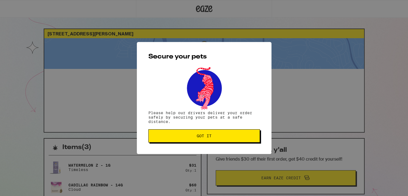
click at [214, 142] on button "Got it" at bounding box center [203, 135] width 111 height 13
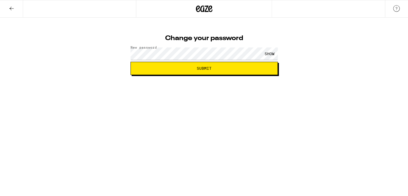
click at [269, 52] on div "SHOW" at bounding box center [269, 53] width 16 height 12
click at [229, 68] on span "Submit" at bounding box center [204, 68] width 138 height 4
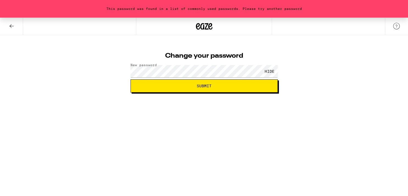
click at [213, 85] on span "Submit" at bounding box center [204, 86] width 138 height 4
click at [209, 85] on span "Submit" at bounding box center [204, 86] width 15 height 4
click at [208, 87] on span "Submit" at bounding box center [204, 86] width 15 height 4
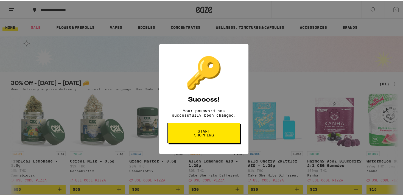
click at [214, 136] on span "Start shopping" at bounding box center [204, 132] width 28 height 8
